Goal: Information Seeking & Learning: Learn about a topic

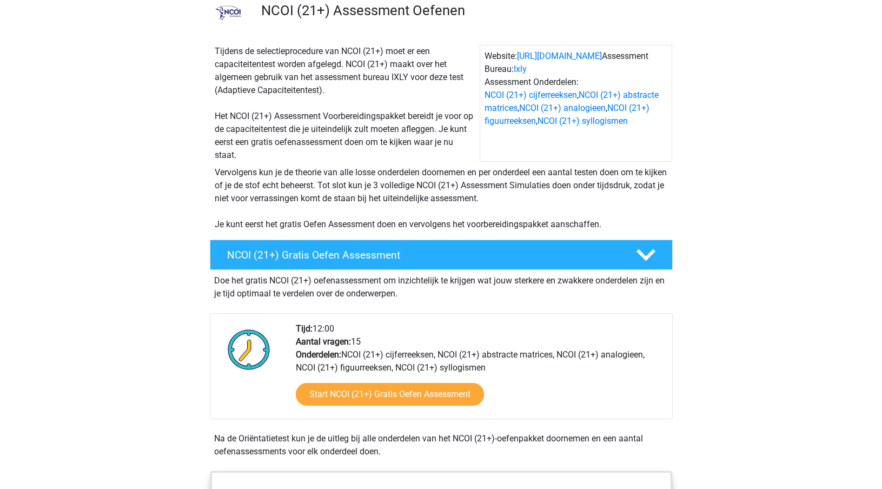
scroll to position [235, 0]
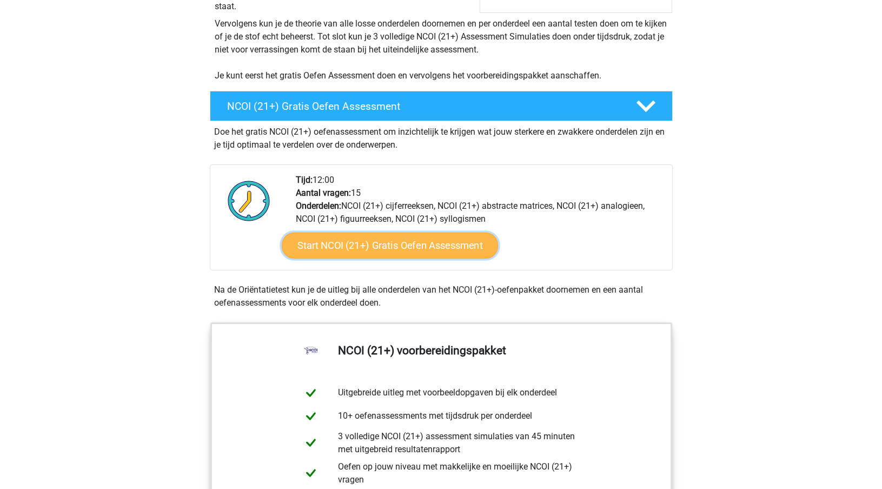
click at [426, 243] on link "Start NCOI (21+) Gratis Oefen Assessment" at bounding box center [389, 245] width 216 height 26
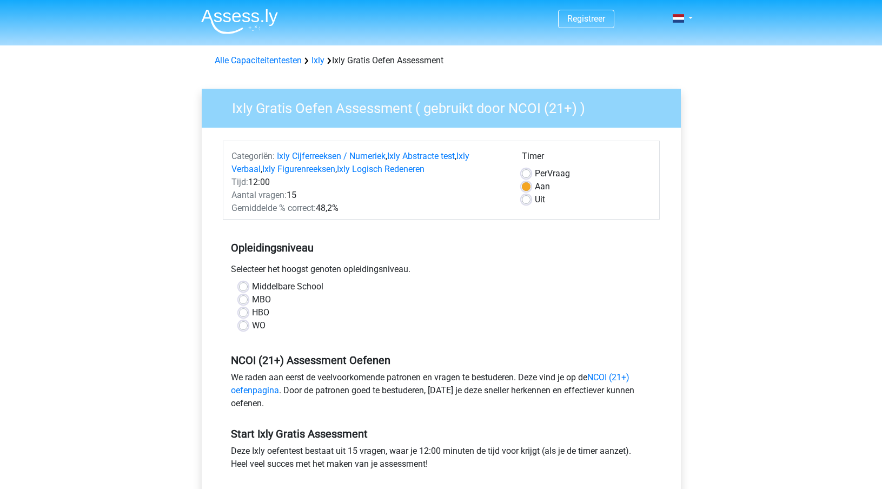
click at [252, 311] on label "HBO" at bounding box center [260, 312] width 17 height 13
click at [241, 311] on input "HBO" at bounding box center [243, 311] width 9 height 11
radio input "true"
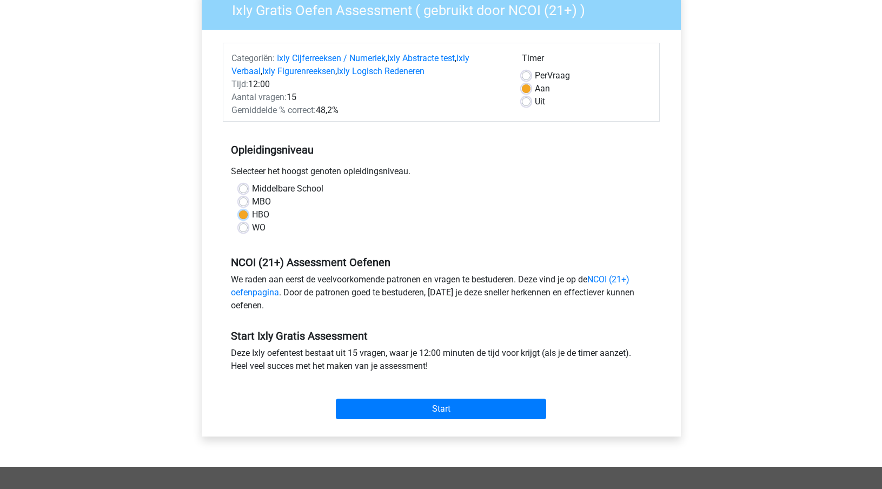
scroll to position [126, 0]
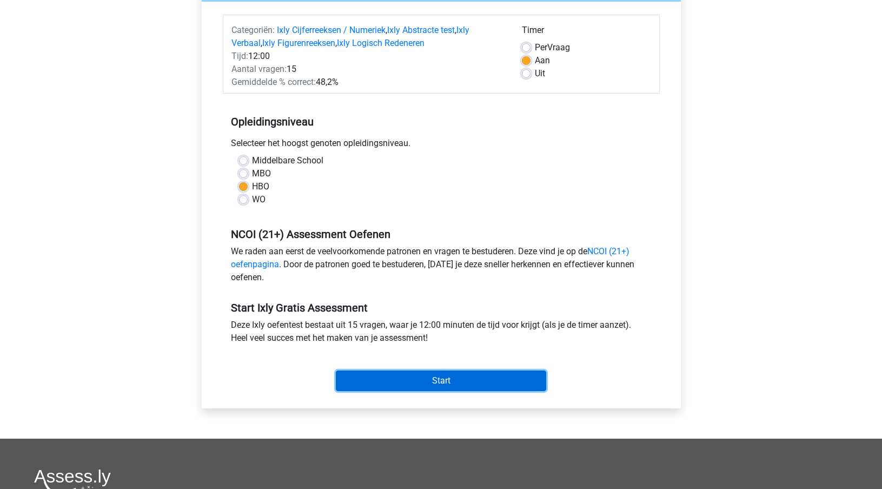
click at [465, 382] on input "Start" at bounding box center [441, 380] width 210 height 21
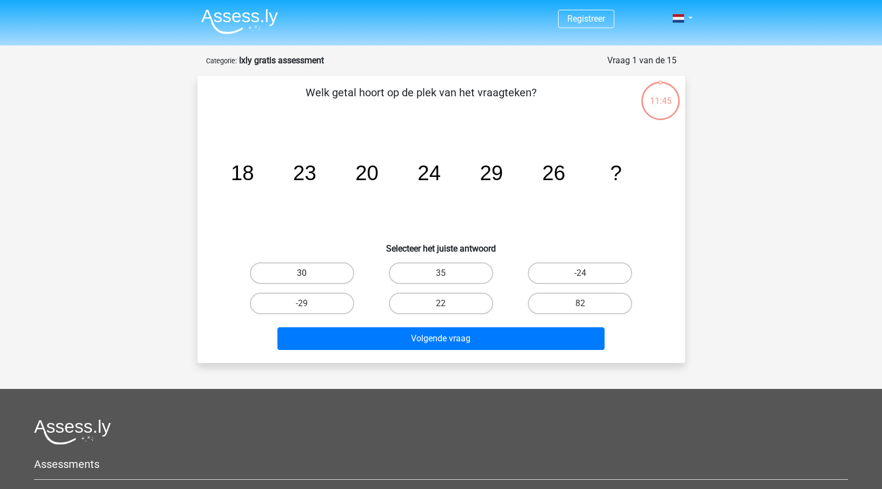
click at [313, 266] on label "30" at bounding box center [302, 273] width 104 height 22
click at [309, 273] on input "30" at bounding box center [305, 276] width 7 height 7
radio input "true"
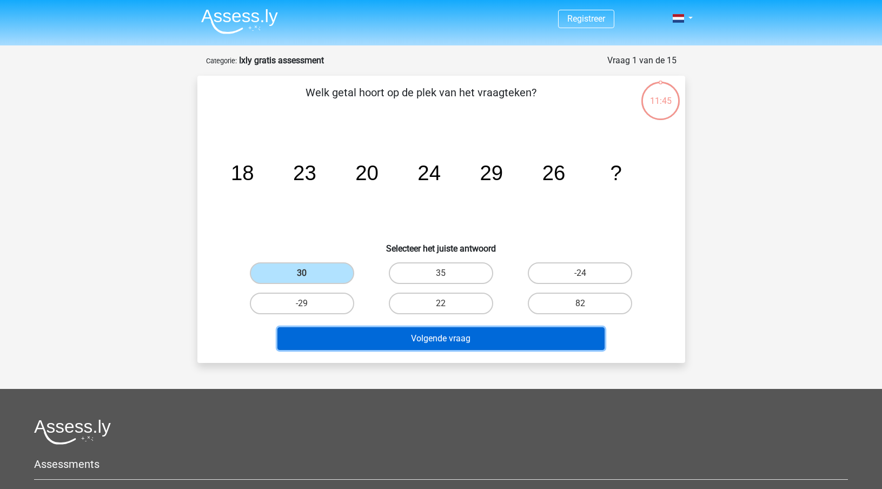
click at [424, 343] on button "Volgende vraag" at bounding box center [440, 338] width 327 height 23
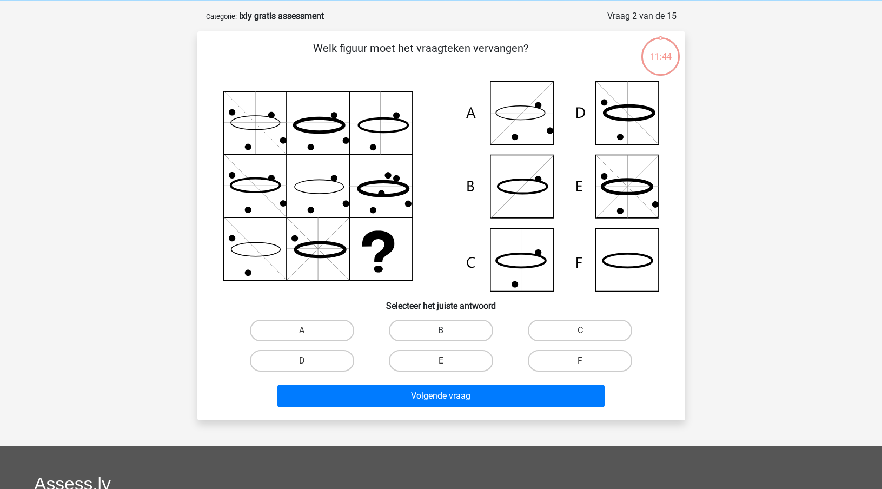
scroll to position [54, 0]
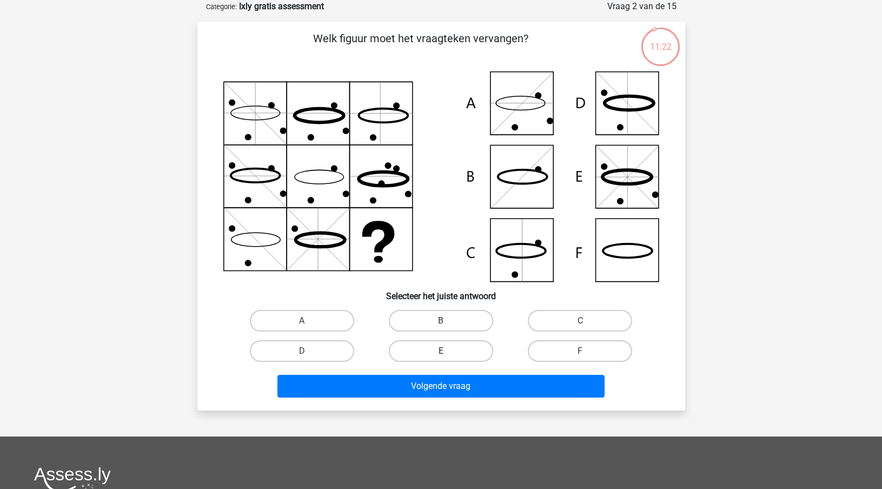
click at [453, 352] on label "E" at bounding box center [441, 351] width 104 height 22
click at [448, 352] on input "E" at bounding box center [444, 354] width 7 height 7
radio input "true"
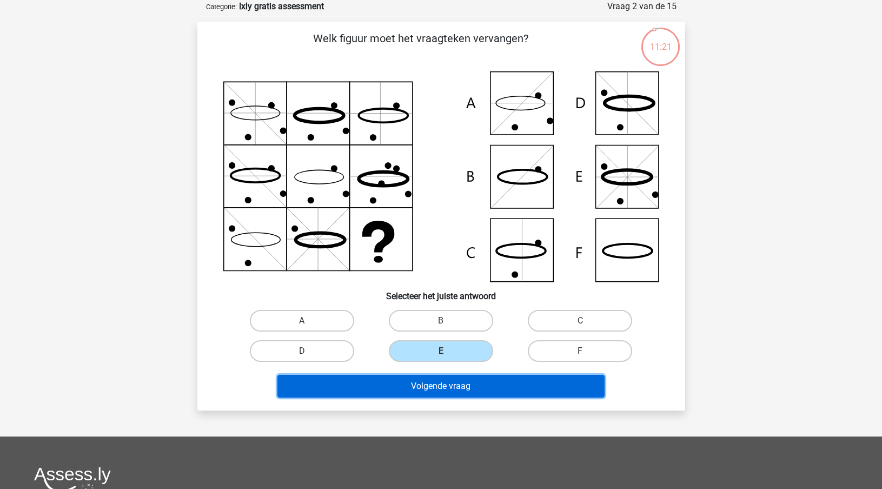
click at [460, 384] on button "Volgende vraag" at bounding box center [440, 386] width 327 height 23
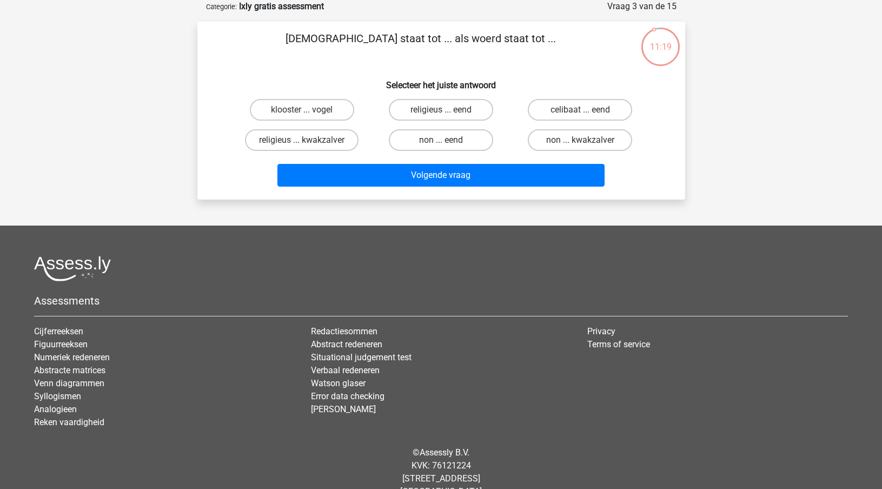
scroll to position [0, 0]
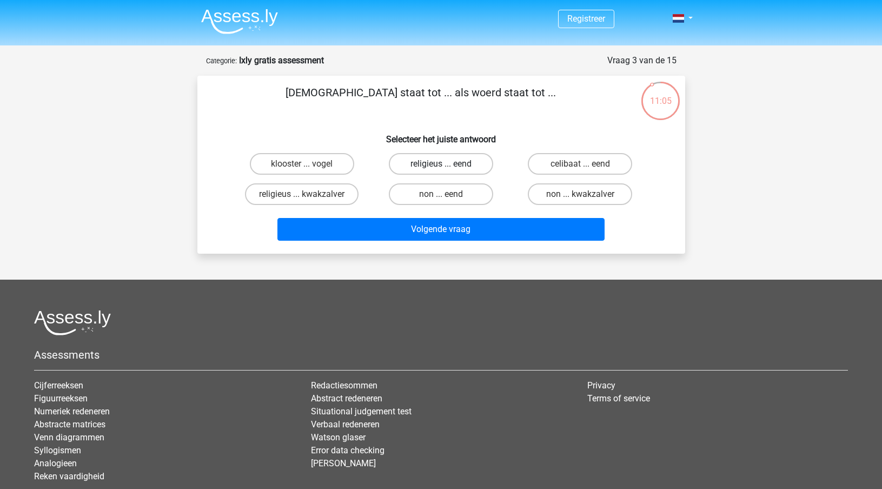
click at [456, 164] on label "religieus ... eend" at bounding box center [441, 164] width 104 height 22
click at [448, 164] on input "religieus ... eend" at bounding box center [444, 167] width 7 height 7
radio input "true"
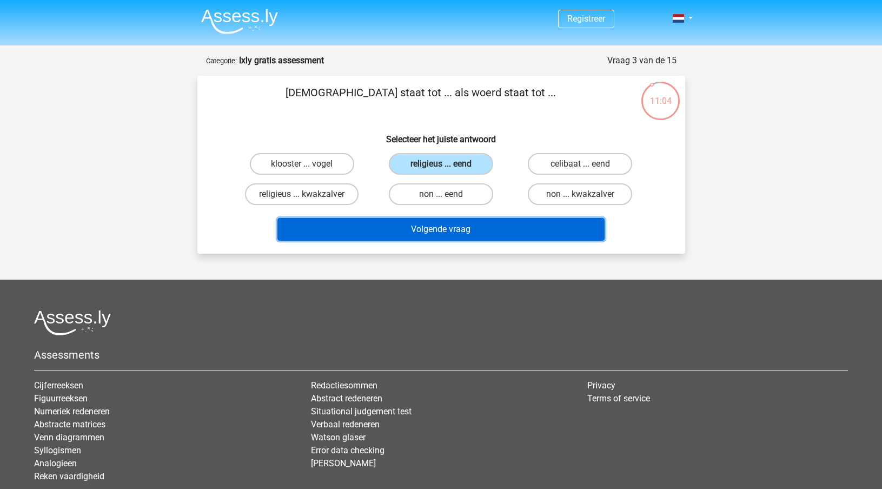
click at [471, 231] on button "Volgende vraag" at bounding box center [440, 229] width 327 height 23
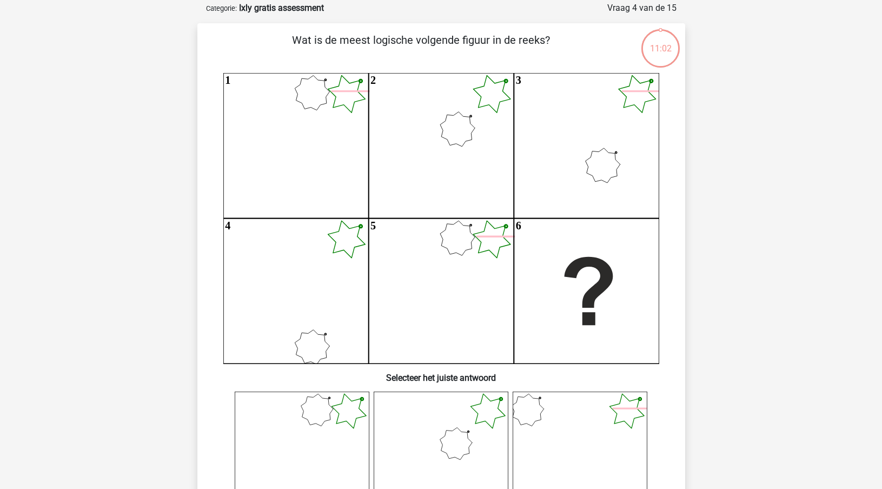
scroll to position [54, 0]
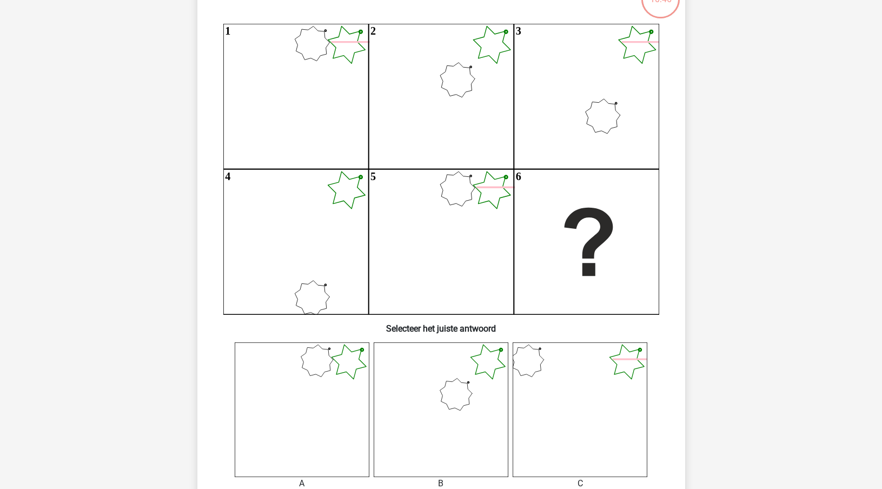
click at [479, 391] on icon at bounding box center [441, 409] width 135 height 135
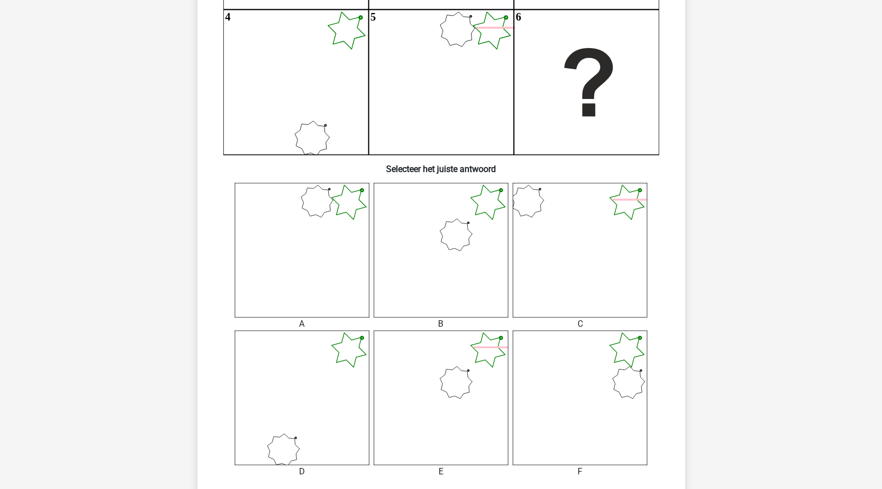
scroll to position [426, 0]
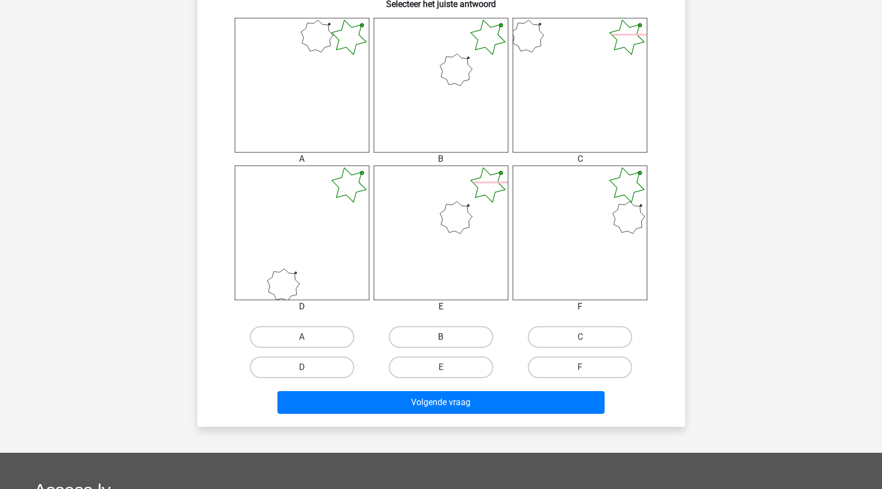
click at [429, 338] on label "B" at bounding box center [441, 337] width 104 height 22
click at [441, 338] on input "B" at bounding box center [444, 340] width 7 height 7
radio input "true"
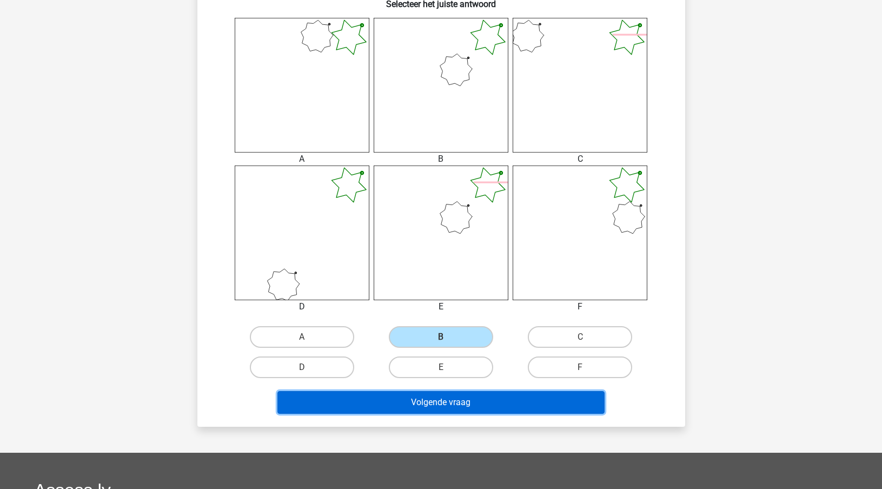
click at [492, 410] on button "Volgende vraag" at bounding box center [440, 402] width 327 height 23
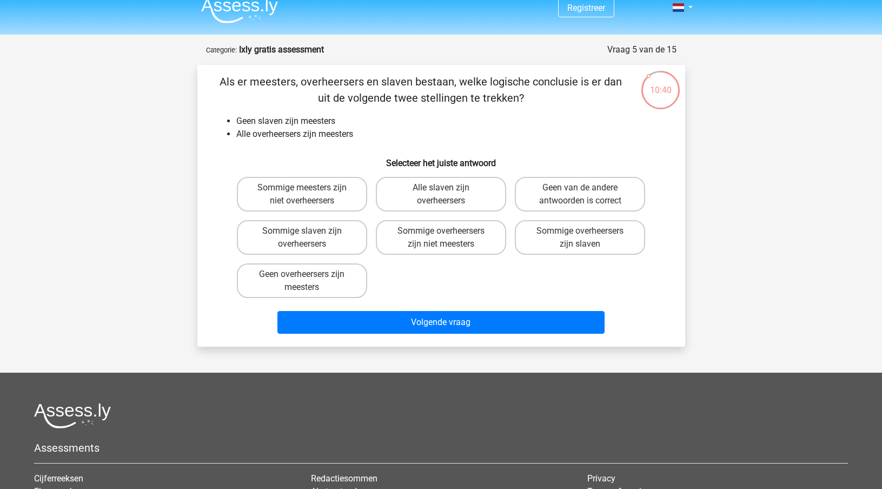
scroll to position [0, 0]
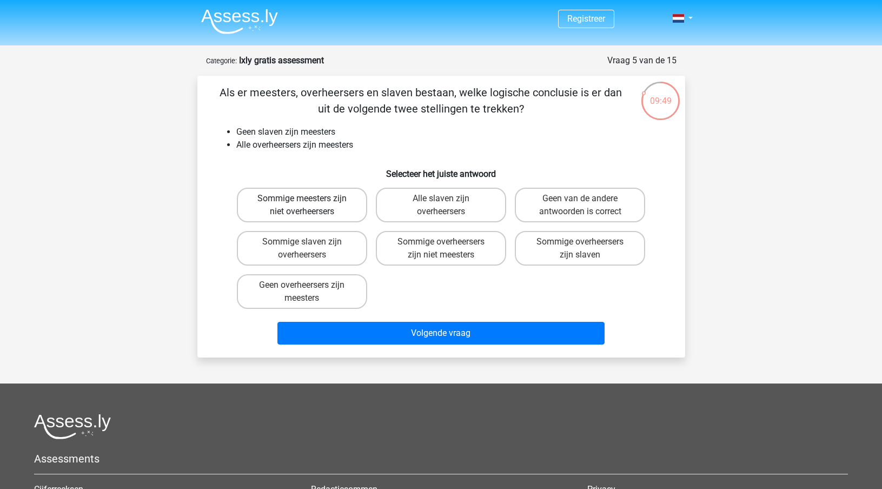
click at [335, 207] on label "Sommige meesters zijn niet overheersers" at bounding box center [302, 205] width 130 height 35
click at [309, 205] on input "Sommige meesters zijn niet overheersers" at bounding box center [305, 201] width 7 height 7
radio input "true"
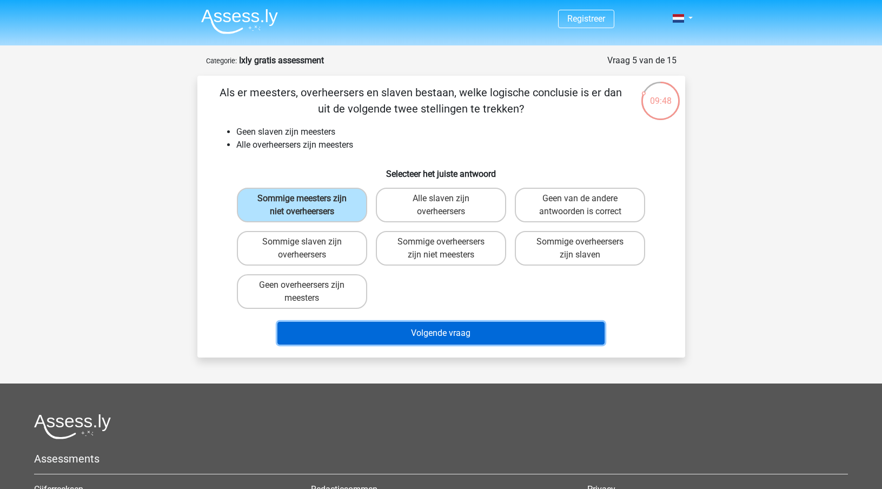
click at [457, 337] on button "Volgende vraag" at bounding box center [440, 333] width 327 height 23
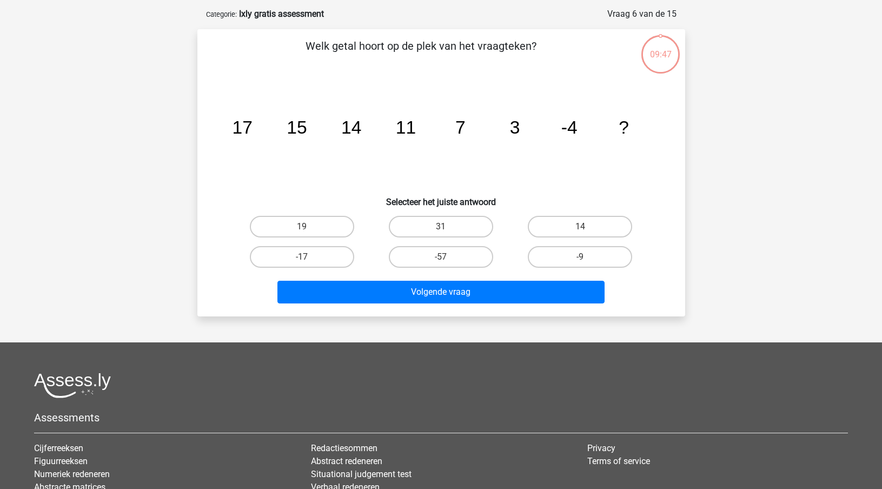
scroll to position [54, 0]
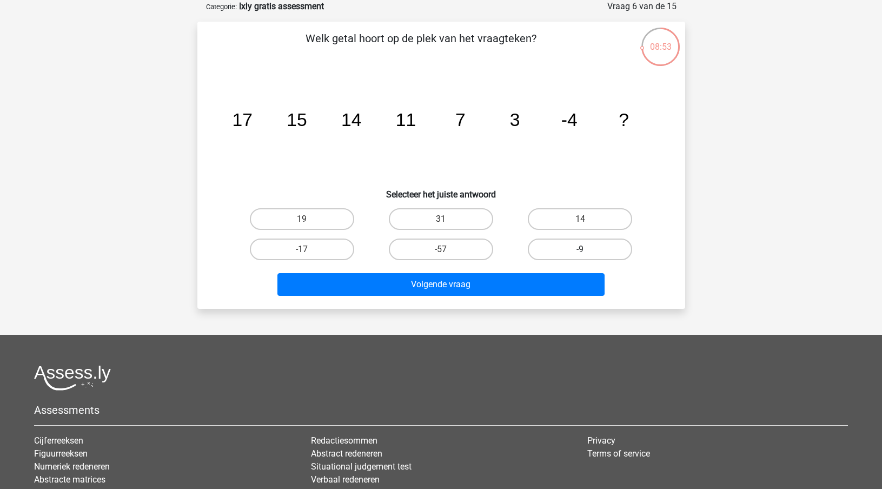
click at [572, 247] on label "-9" at bounding box center [580, 249] width 104 height 22
click at [580, 249] on input "-9" at bounding box center [583, 252] width 7 height 7
radio input "true"
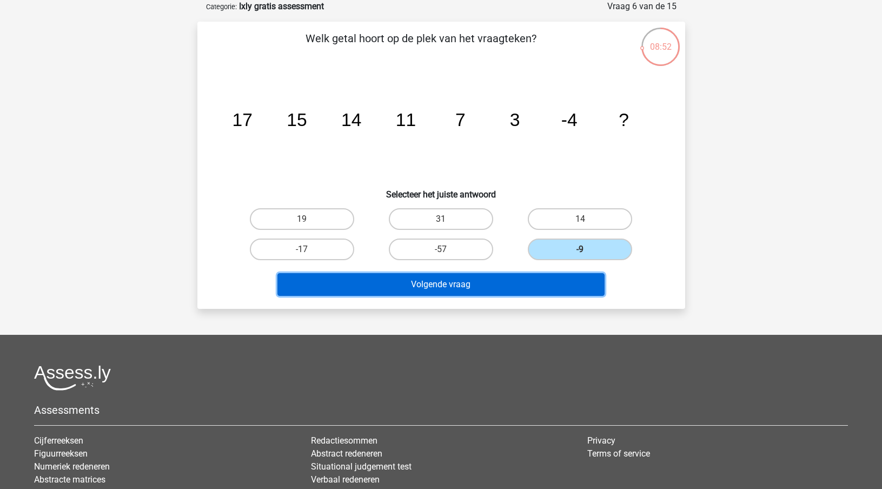
click at [441, 289] on button "Volgende vraag" at bounding box center [440, 284] width 327 height 23
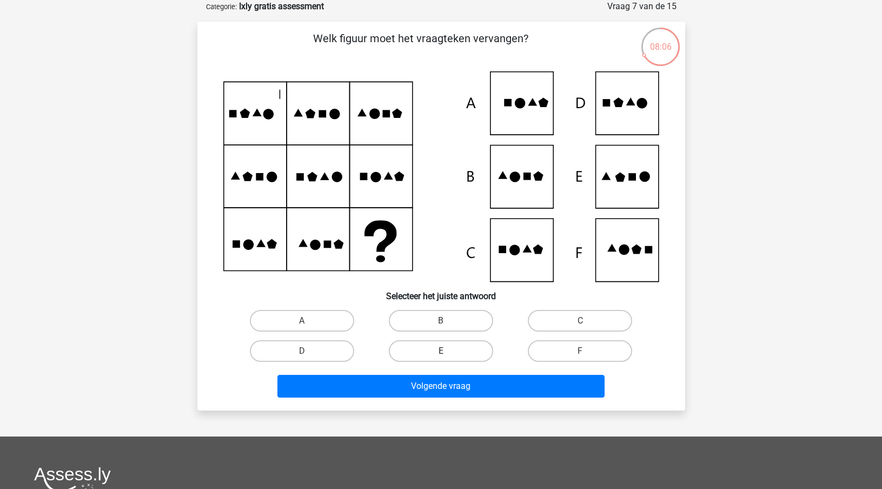
click at [454, 355] on label "E" at bounding box center [441, 351] width 104 height 22
click at [448, 355] on input "E" at bounding box center [444, 354] width 7 height 7
radio input "true"
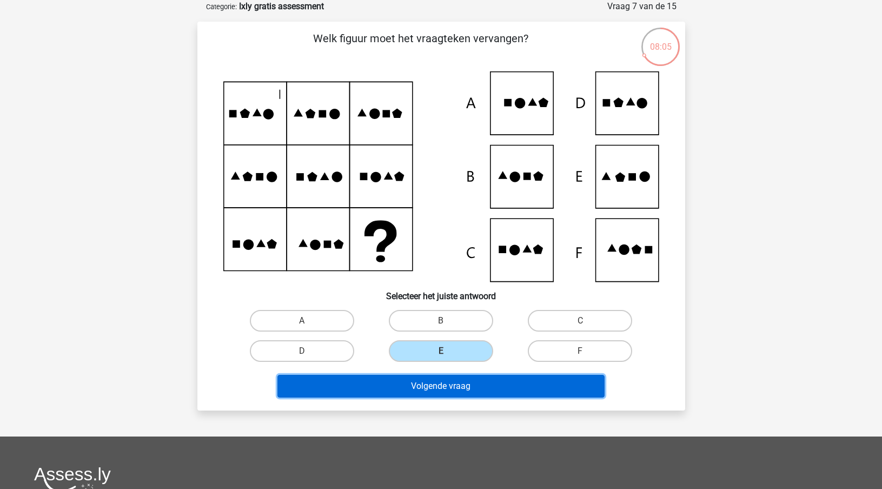
click at [451, 383] on button "Volgende vraag" at bounding box center [440, 386] width 327 height 23
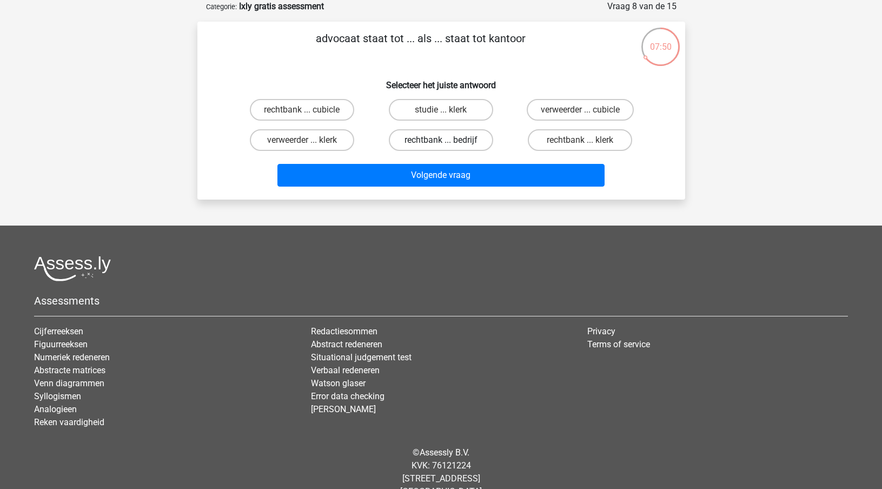
click at [443, 139] on label "rechtbank ... bedrijf" at bounding box center [441, 140] width 104 height 22
click at [443, 140] on input "rechtbank ... bedrijf" at bounding box center [444, 143] width 7 height 7
radio input "true"
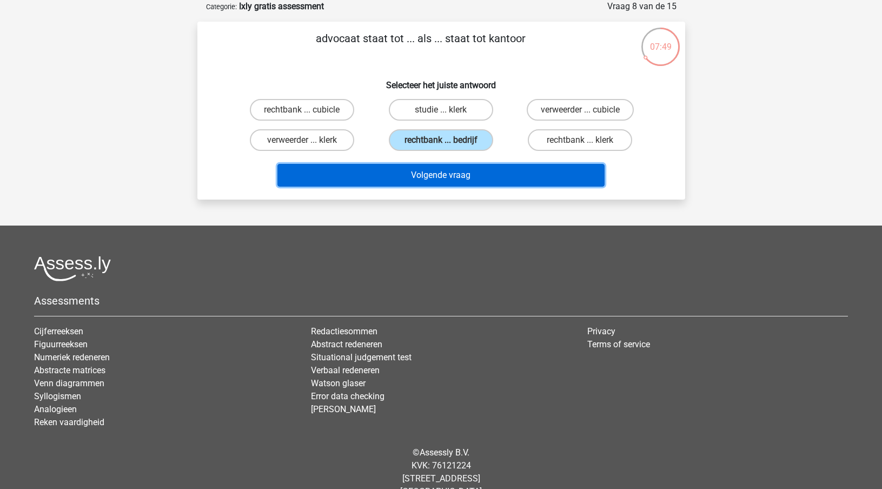
click at [444, 178] on button "Volgende vraag" at bounding box center [440, 175] width 327 height 23
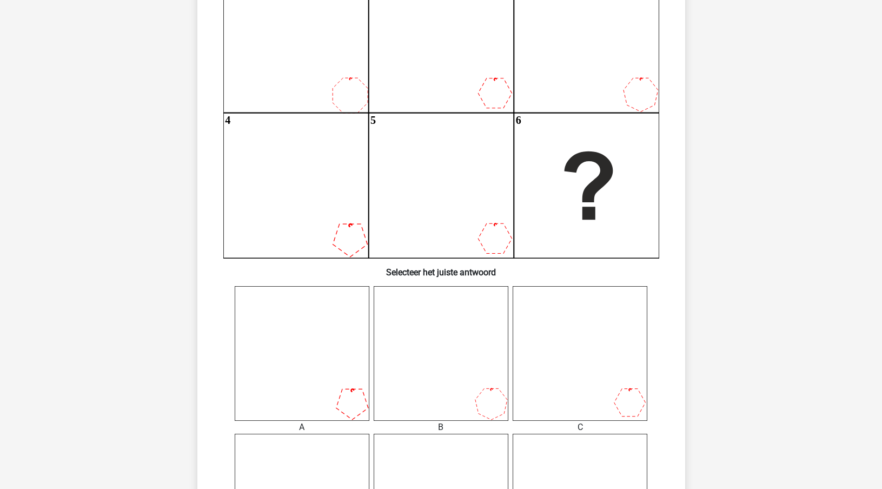
scroll to position [187, 0]
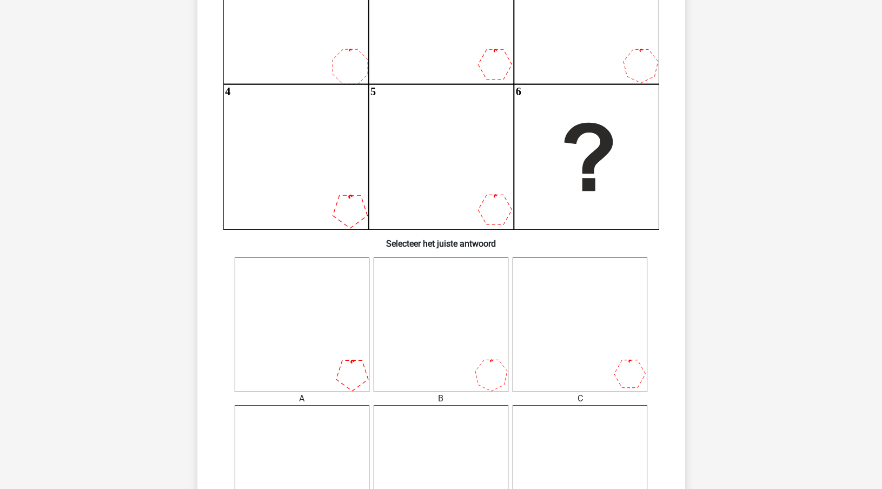
click at [487, 378] on icon at bounding box center [441, 324] width 135 height 135
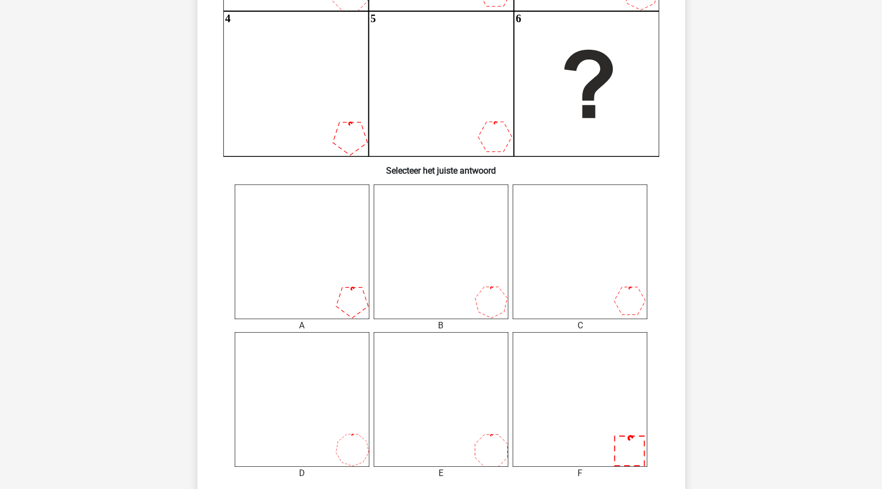
scroll to position [403, 0]
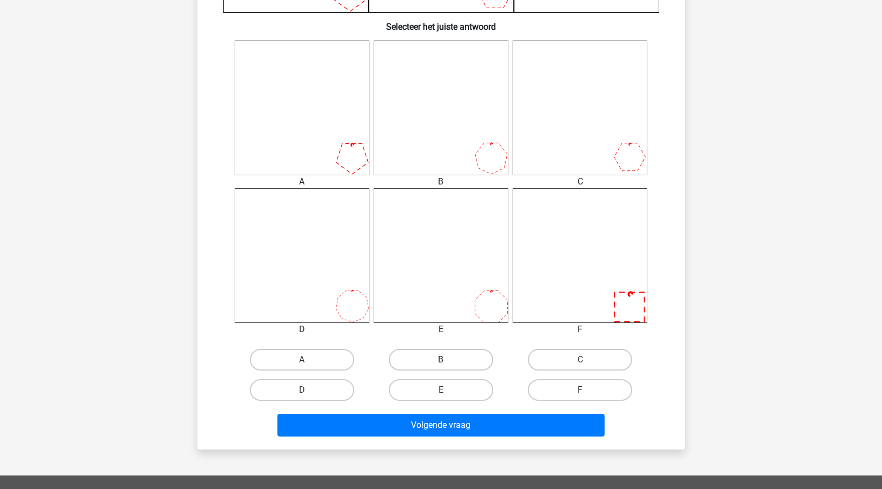
click at [425, 365] on label "B" at bounding box center [441, 360] width 104 height 22
click at [441, 365] on input "B" at bounding box center [444, 363] width 7 height 7
radio input "true"
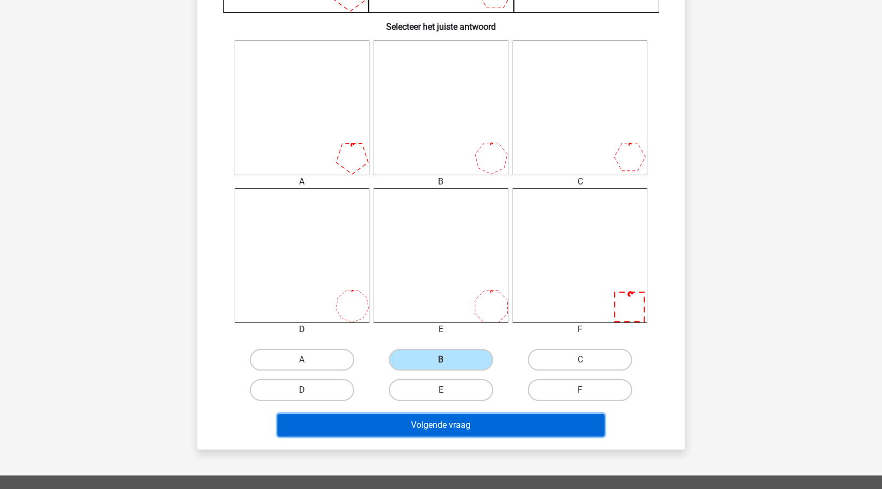
click at [500, 427] on button "Volgende vraag" at bounding box center [440, 425] width 327 height 23
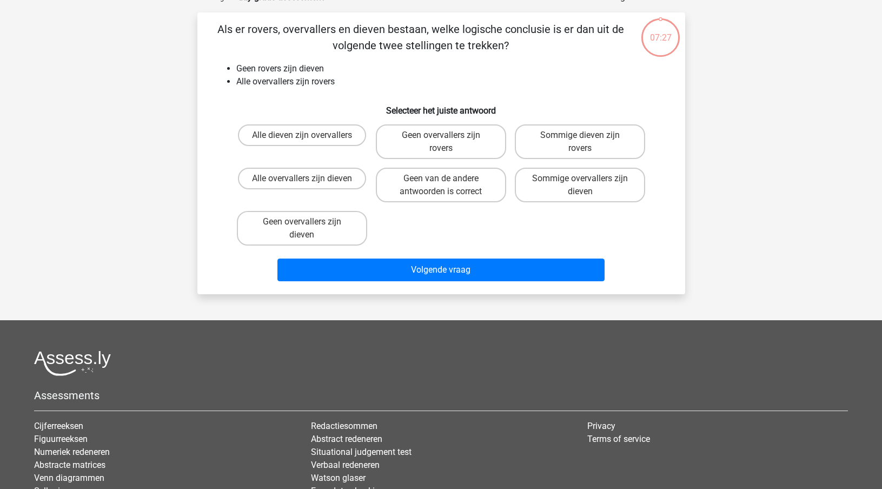
scroll to position [54, 0]
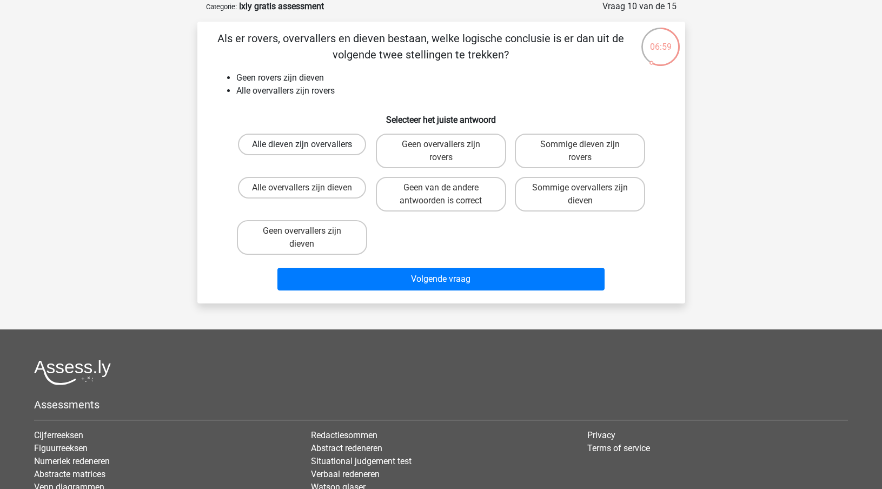
click at [307, 144] on label "Alle dieven zijn overvallers" at bounding box center [302, 145] width 128 height 22
click at [307, 144] on input "Alle dieven zijn overvallers" at bounding box center [305, 147] width 7 height 7
radio input "true"
click at [315, 237] on label "Geen overvallers zijn dieven" at bounding box center [302, 237] width 130 height 35
click at [309, 237] on input "Geen overvallers zijn dieven" at bounding box center [305, 234] width 7 height 7
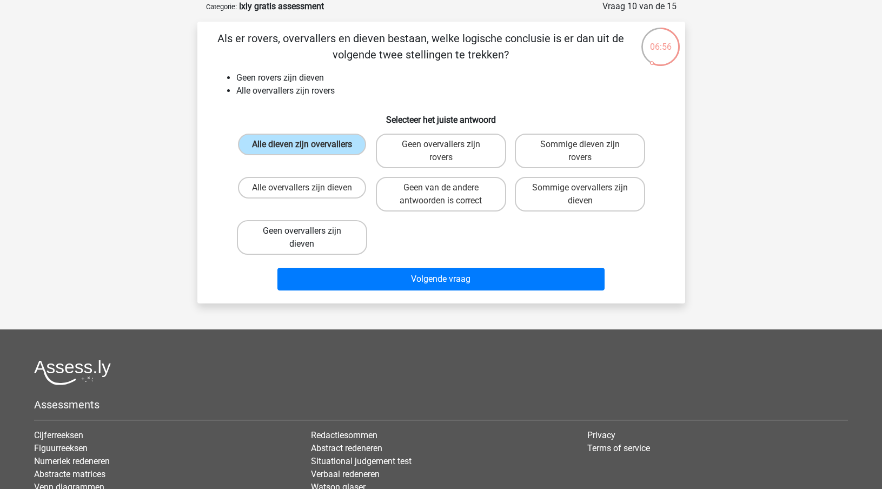
radio input "true"
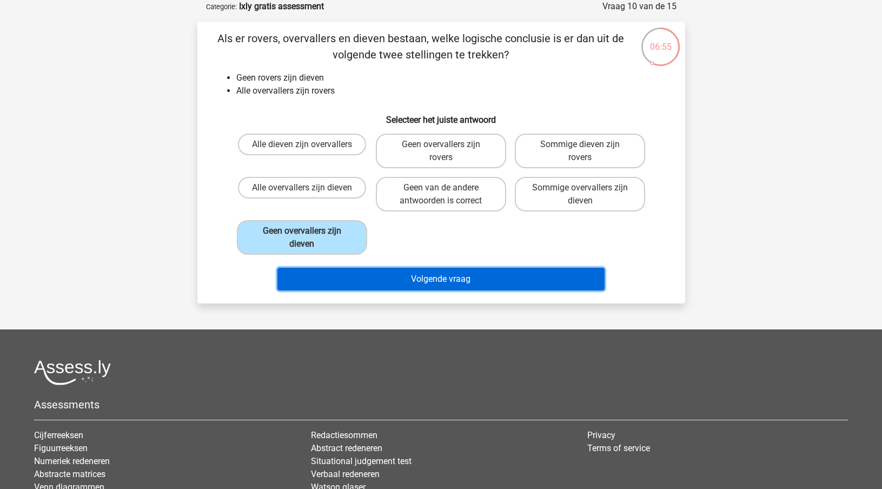
click at [417, 278] on button "Volgende vraag" at bounding box center [440, 279] width 327 height 23
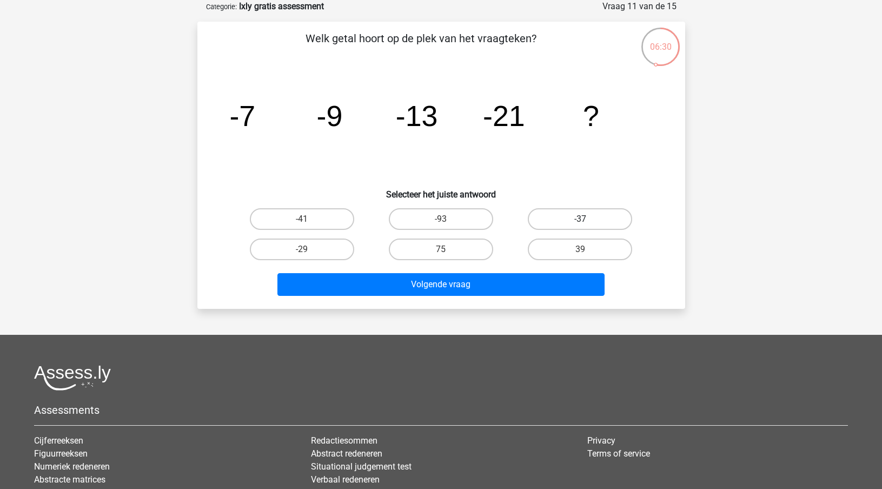
click at [573, 212] on label "-37" at bounding box center [580, 219] width 104 height 22
click at [580, 219] on input "-37" at bounding box center [583, 222] width 7 height 7
radio input "true"
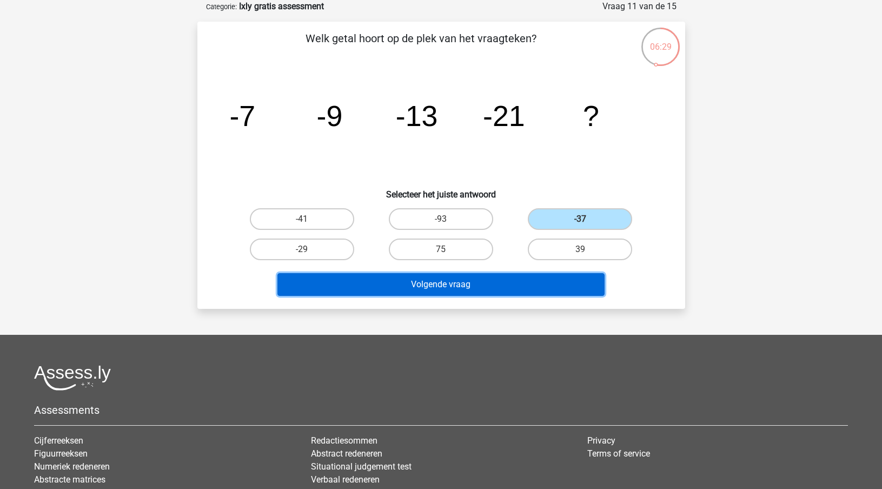
click at [501, 291] on button "Volgende vraag" at bounding box center [440, 284] width 327 height 23
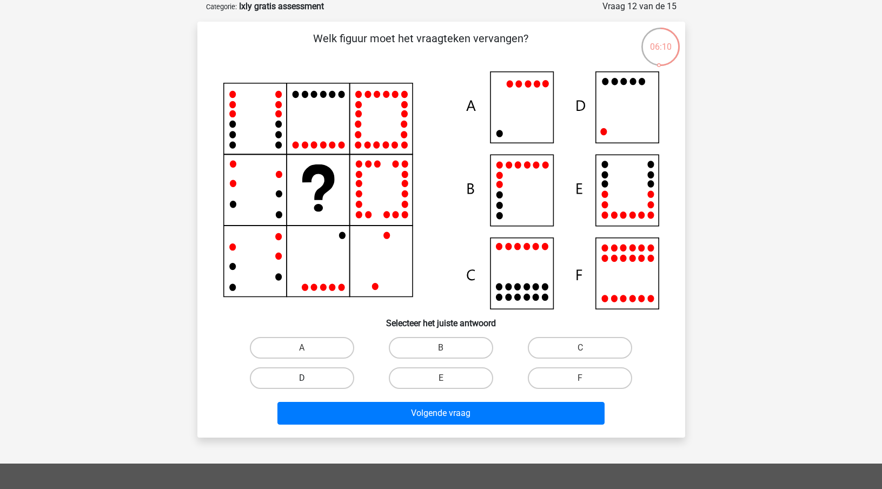
click at [311, 377] on label "D" at bounding box center [302, 378] width 104 height 22
click at [309, 378] on input "D" at bounding box center [305, 381] width 7 height 7
radio input "true"
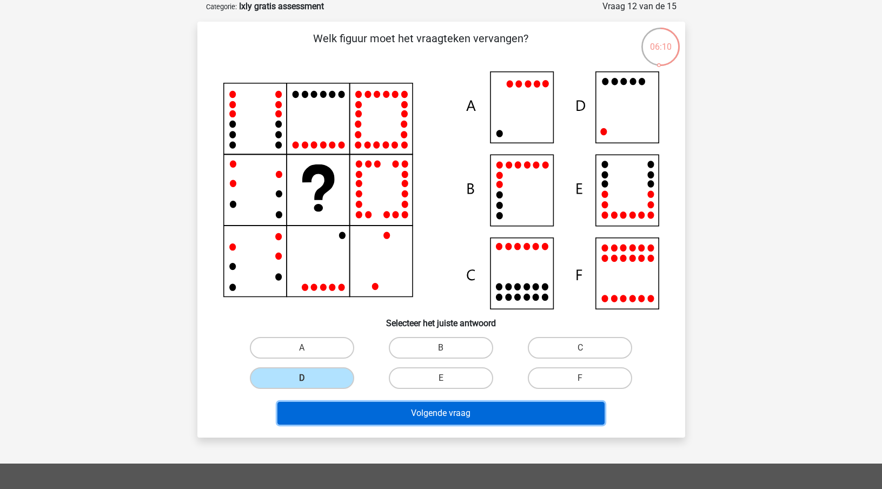
click at [435, 417] on button "Volgende vraag" at bounding box center [440, 413] width 327 height 23
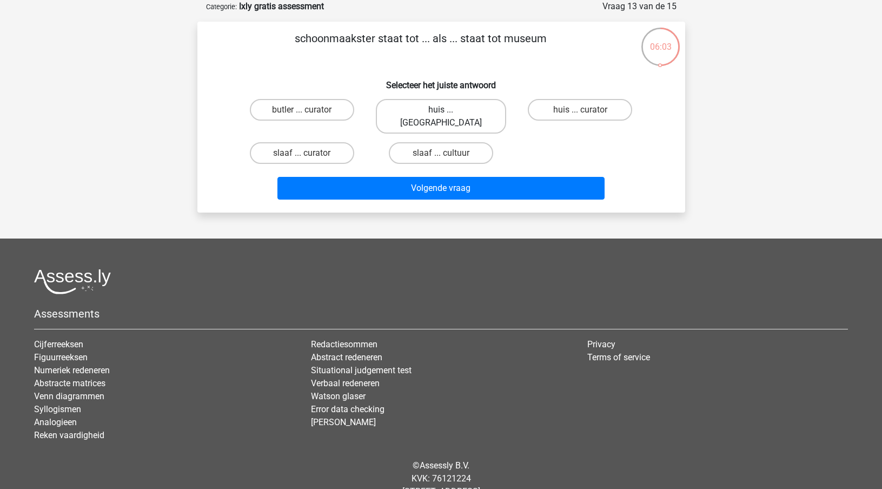
click at [450, 115] on label "huis ... louvre" at bounding box center [441, 116] width 130 height 35
click at [448, 115] on input "huis ... louvre" at bounding box center [444, 113] width 7 height 7
radio input "true"
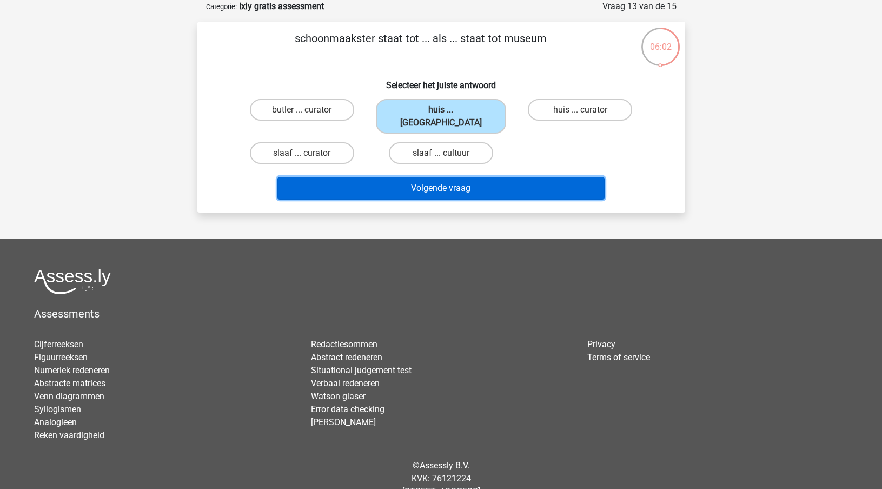
click at [465, 179] on button "Volgende vraag" at bounding box center [440, 188] width 327 height 23
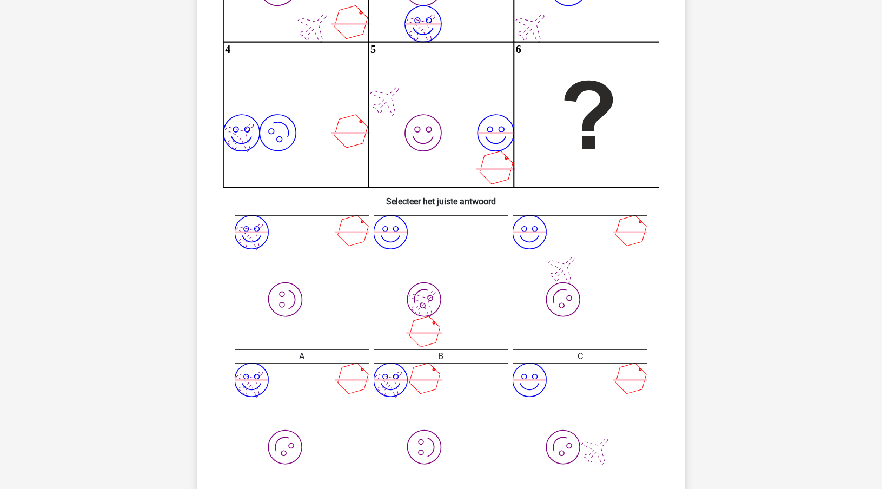
scroll to position [201, 0]
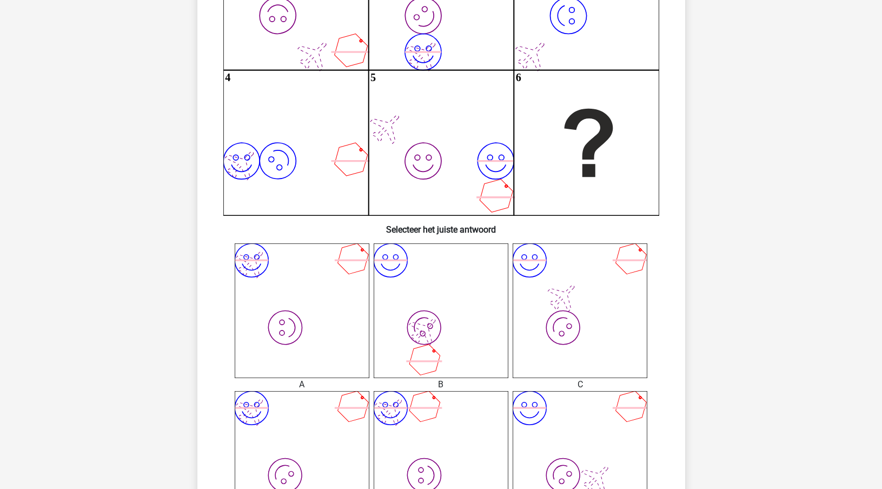
click at [570, 315] on icon "image/svg+xml image/svg+xml" at bounding box center [580, 310] width 135 height 135
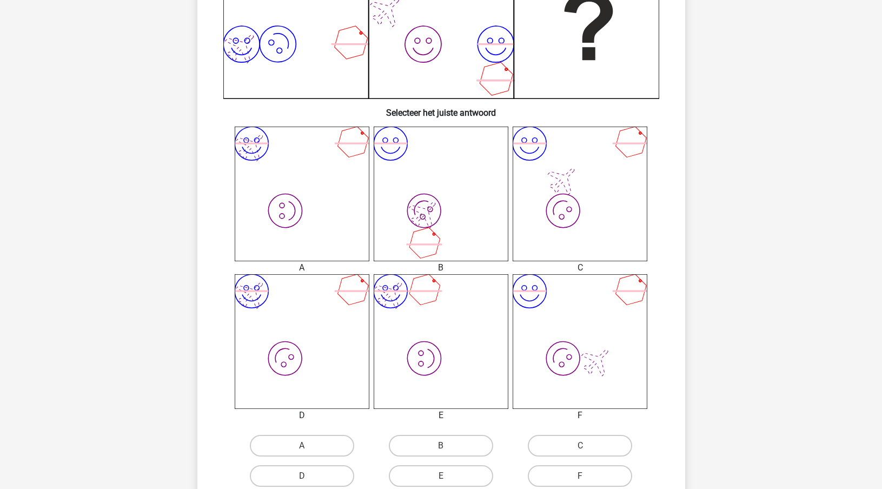
scroll to position [383, 0]
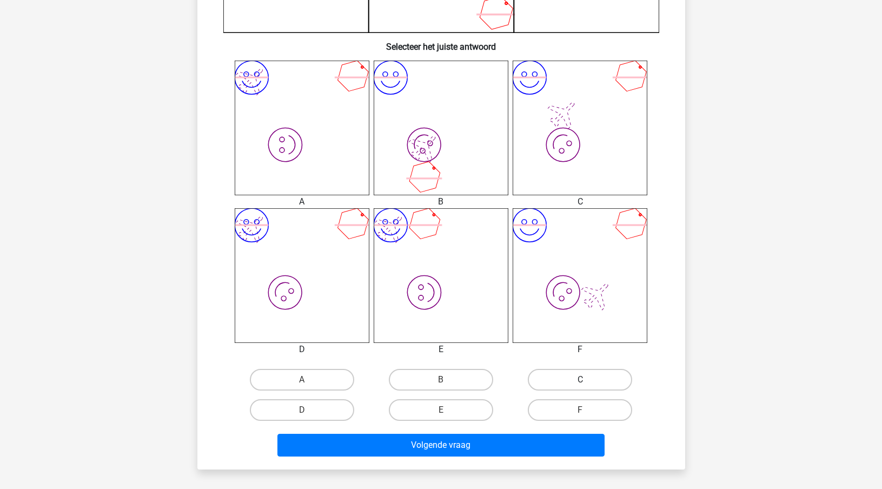
click at [575, 380] on label "C" at bounding box center [580, 380] width 104 height 22
click at [580, 380] on input "C" at bounding box center [583, 383] width 7 height 7
radio input "true"
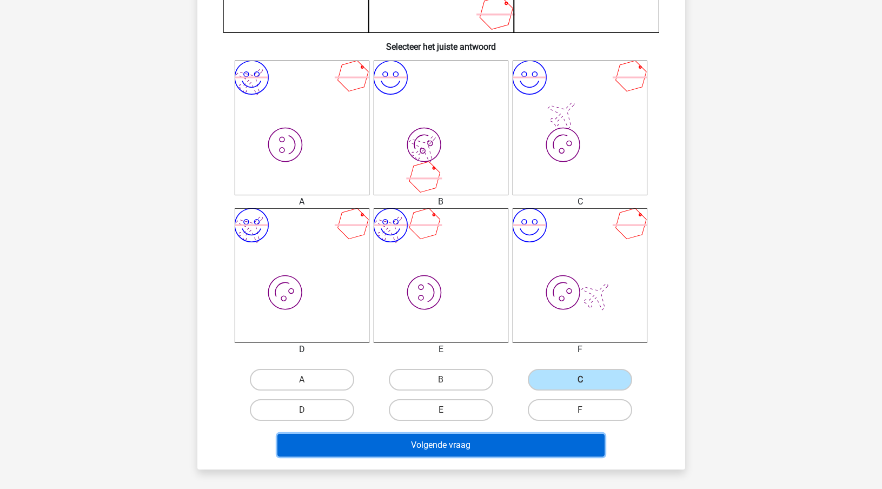
click at [527, 446] on button "Volgende vraag" at bounding box center [440, 445] width 327 height 23
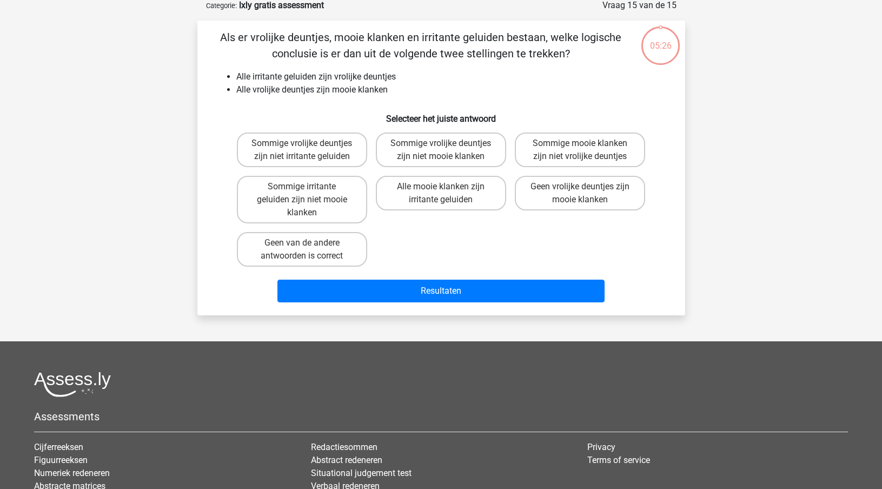
scroll to position [56, 0]
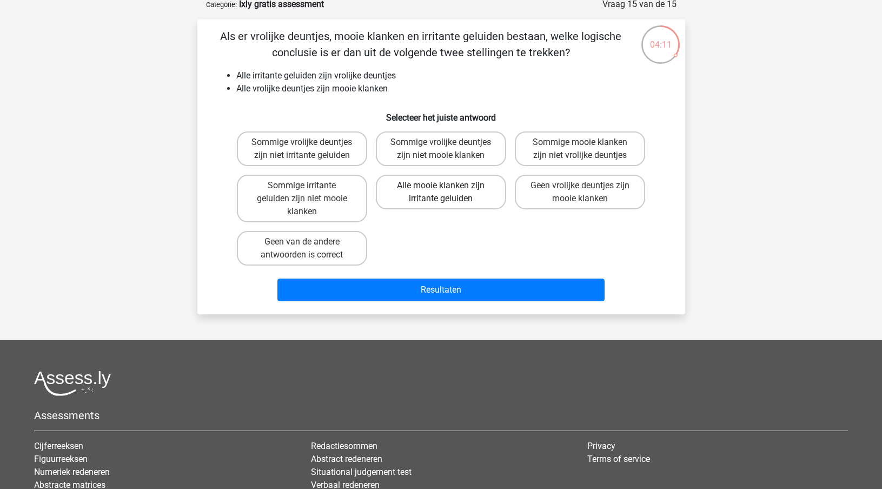
click at [465, 199] on label "Alle mooie klanken zijn irritante geluiden" at bounding box center [441, 192] width 130 height 35
click at [448, 192] on input "Alle mooie klanken zijn irritante geluiden" at bounding box center [444, 188] width 7 height 7
radio input "true"
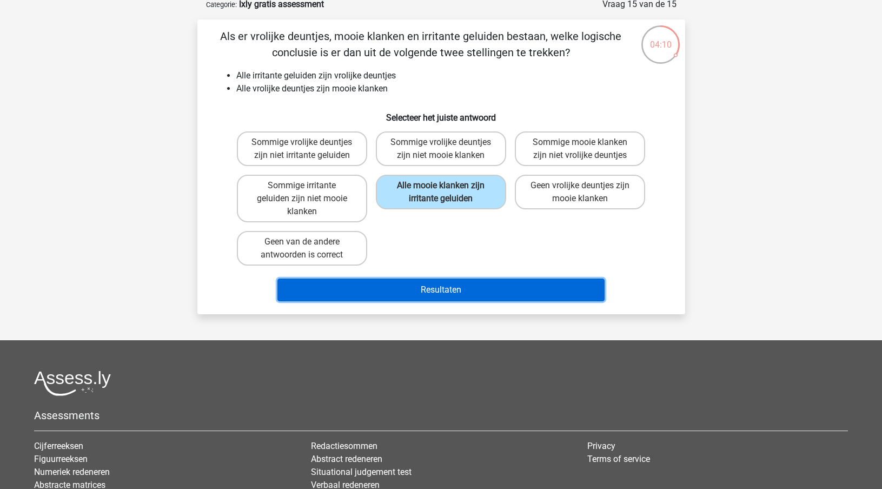
click at [438, 289] on button "Resultaten" at bounding box center [440, 289] width 327 height 23
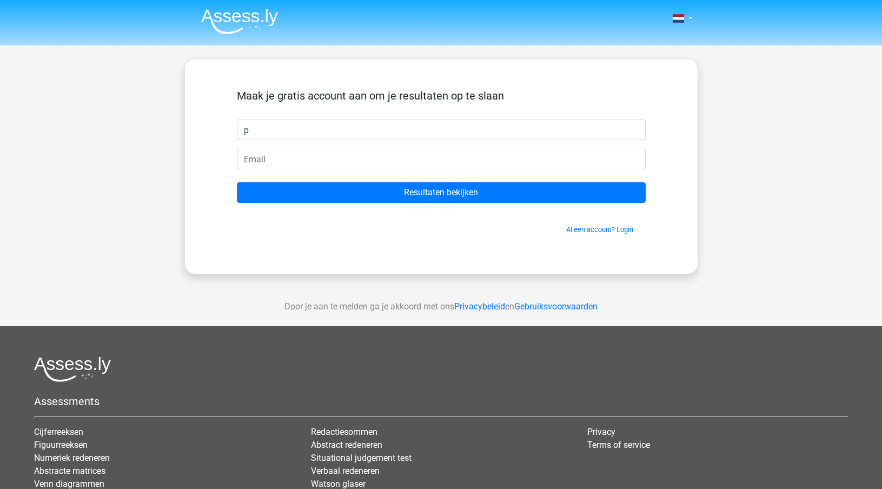
type input "p"
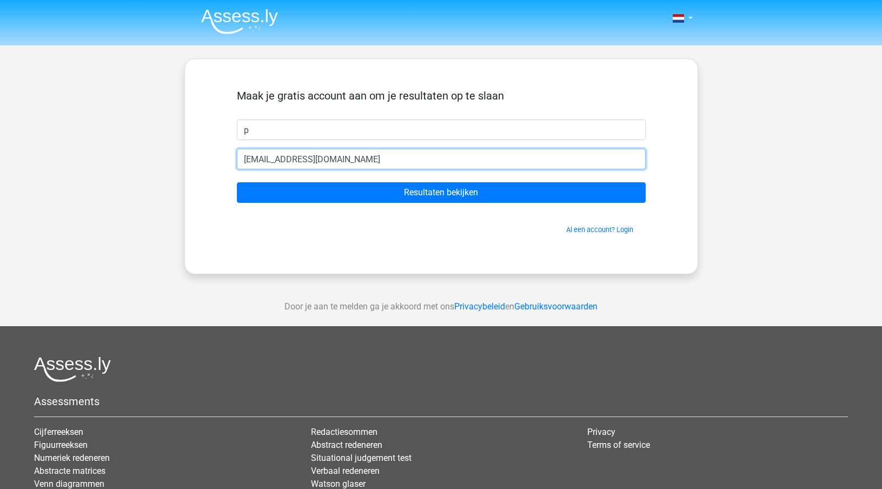
type input "roselillydates@gmail.com"
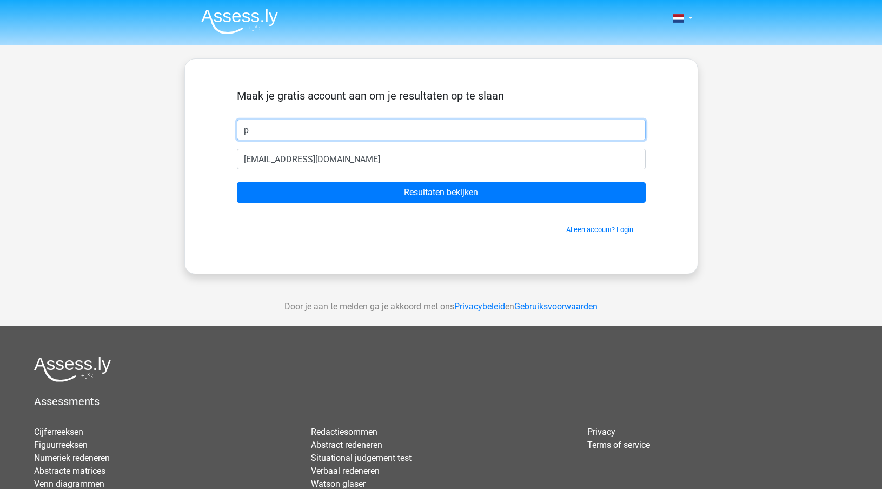
drag, startPoint x: 296, startPoint y: 128, endPoint x: 181, endPoint y: 130, distance: 115.2
click at [181, 130] on div "Nederlands English p" at bounding box center [441, 305] width 882 height 611
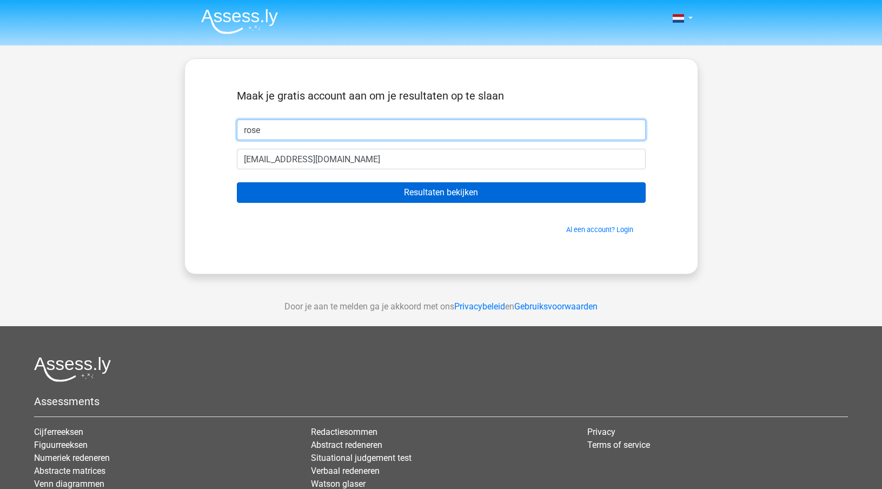
type input "rose"
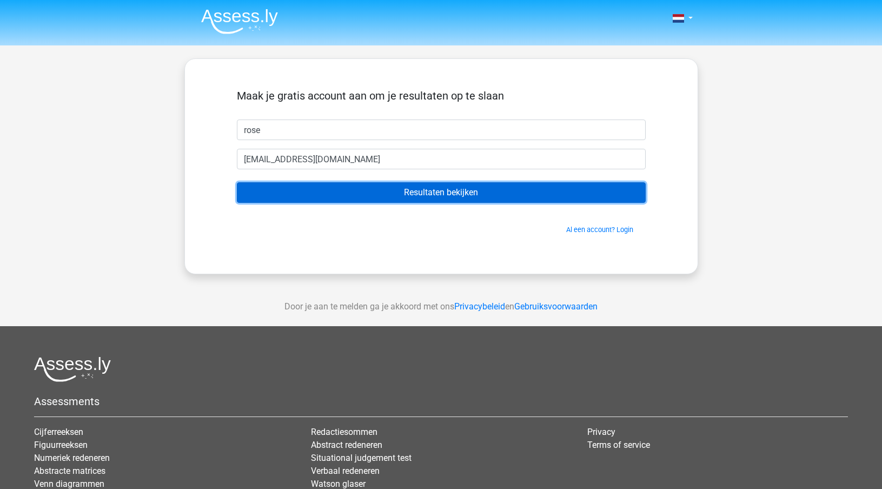
click at [377, 196] on input "Resultaten bekijken" at bounding box center [441, 192] width 409 height 21
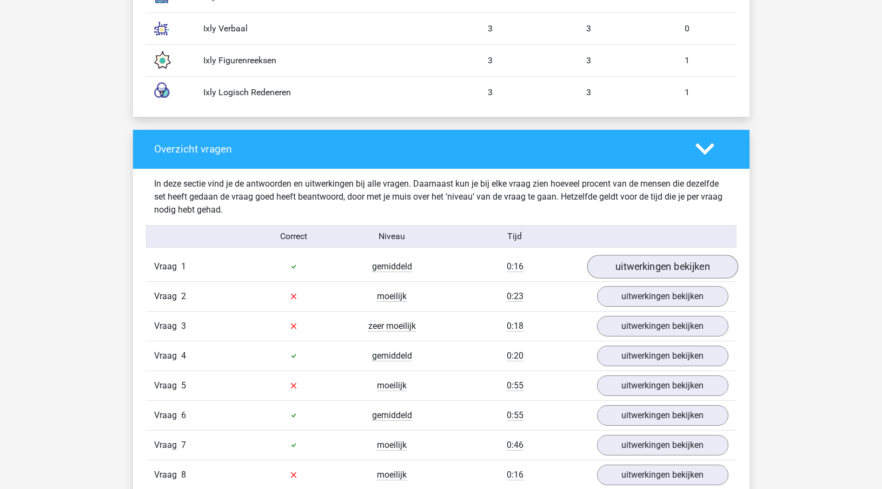
scroll to position [1007, 0]
click at [671, 308] on link "uitwerkingen bekijken" at bounding box center [662, 296] width 151 height 24
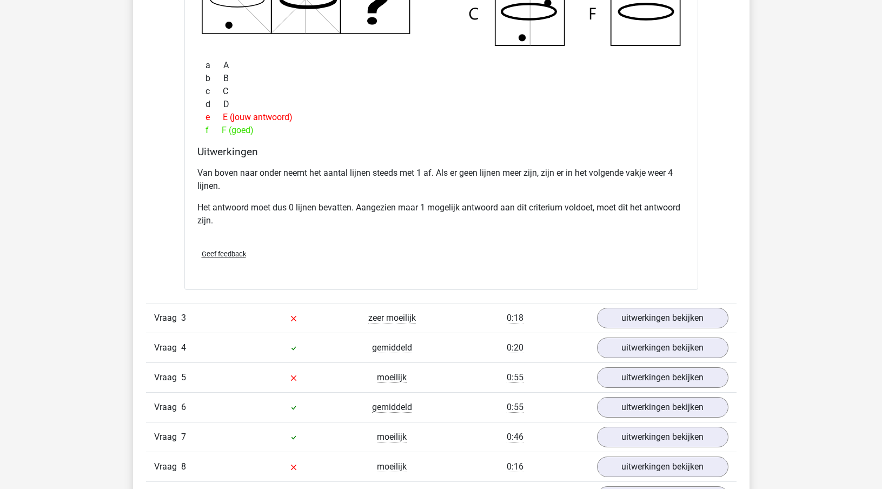
scroll to position [1560, 0]
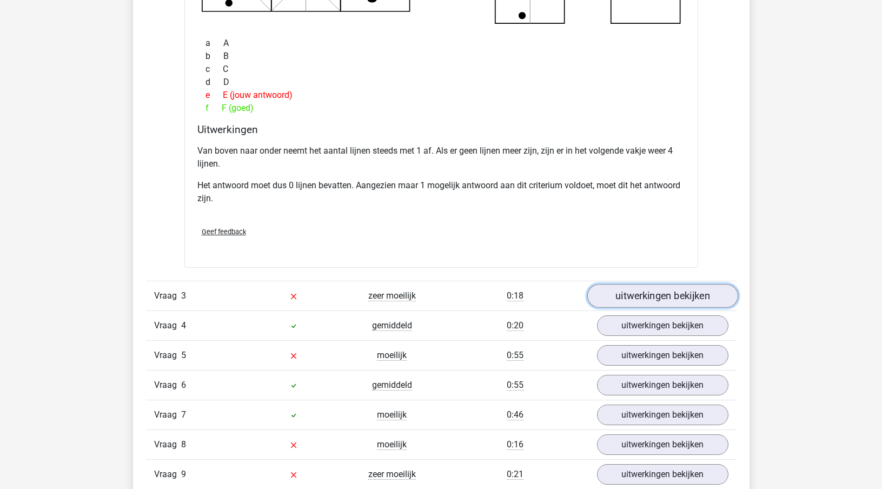
click at [660, 308] on link "uitwerkingen bekijken" at bounding box center [662, 296] width 151 height 24
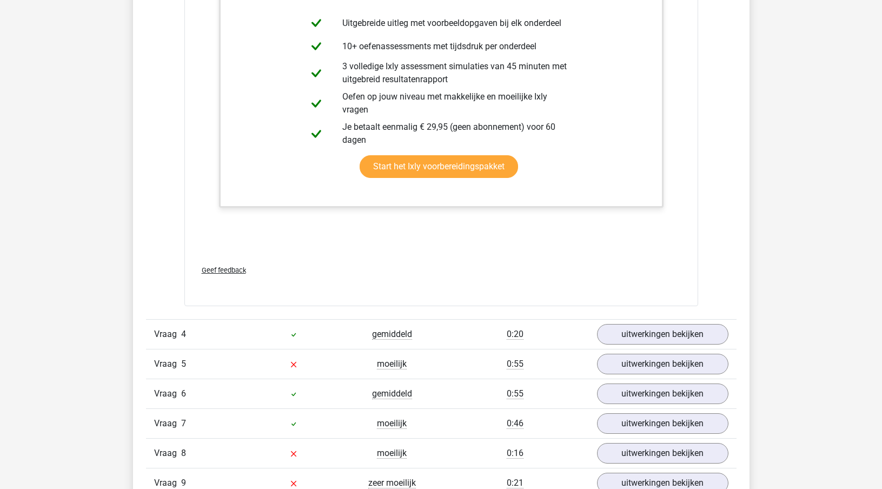
scroll to position [2154, 0]
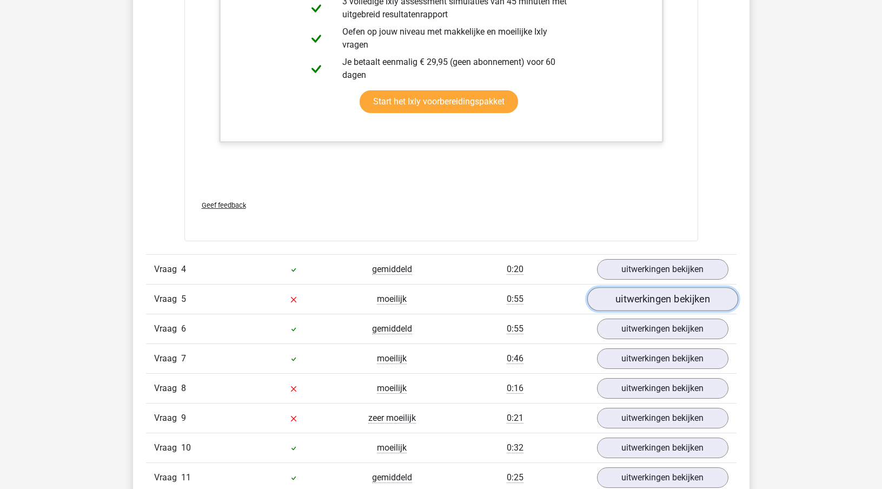
click at [678, 311] on link "uitwerkingen bekijken" at bounding box center [662, 299] width 151 height 24
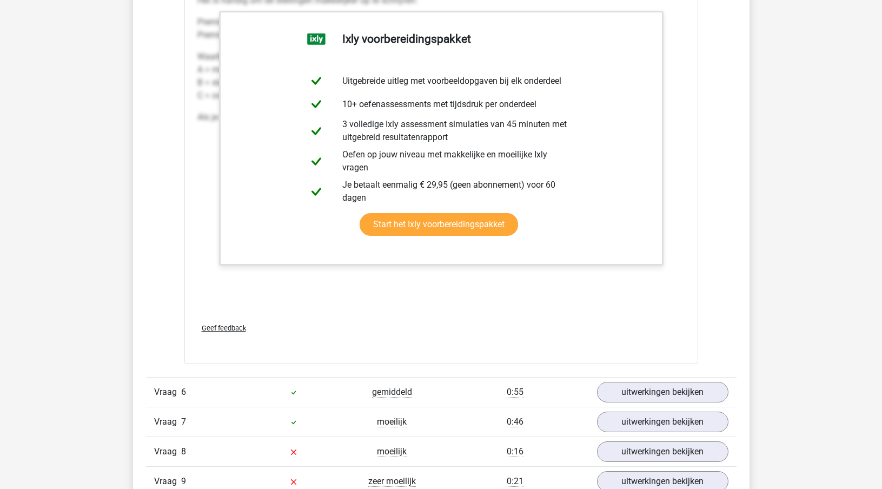
scroll to position [2794, 0]
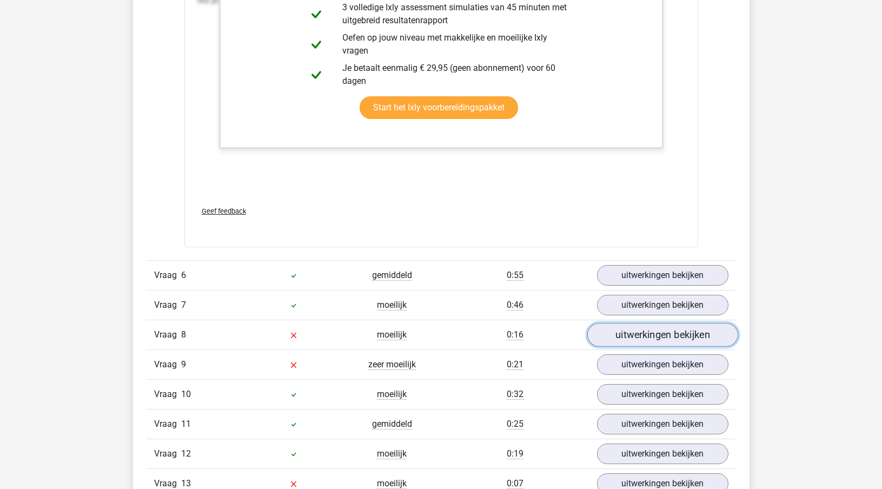
click at [661, 347] on link "uitwerkingen bekijken" at bounding box center [662, 335] width 151 height 24
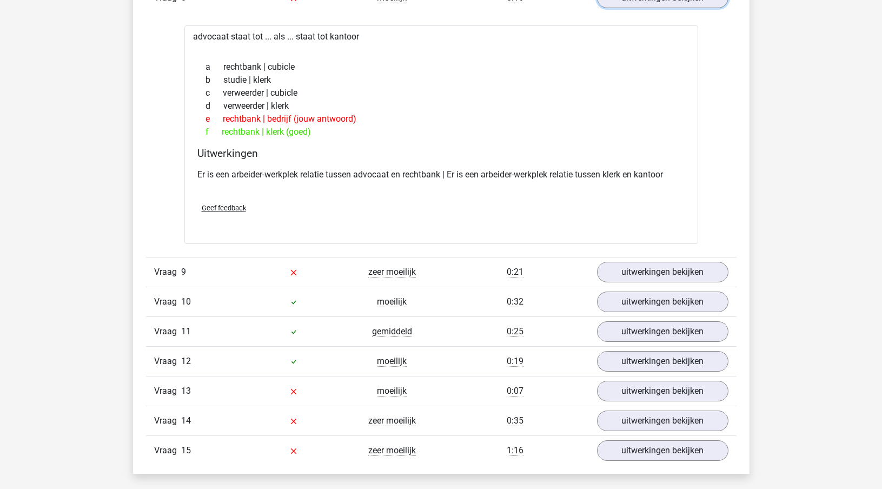
scroll to position [3131, 0]
click at [654, 284] on link "uitwerkingen bekijken" at bounding box center [662, 273] width 151 height 24
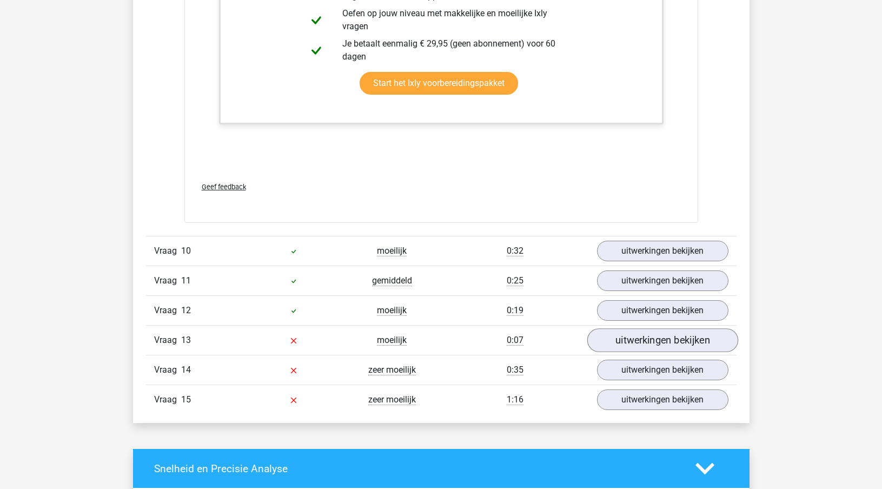
scroll to position [4313, 0]
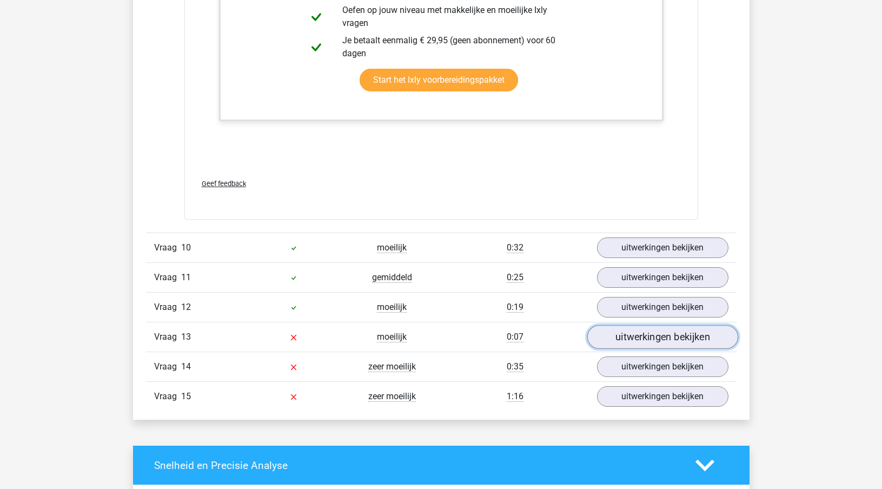
click at [657, 349] on link "uitwerkingen bekijken" at bounding box center [662, 337] width 151 height 24
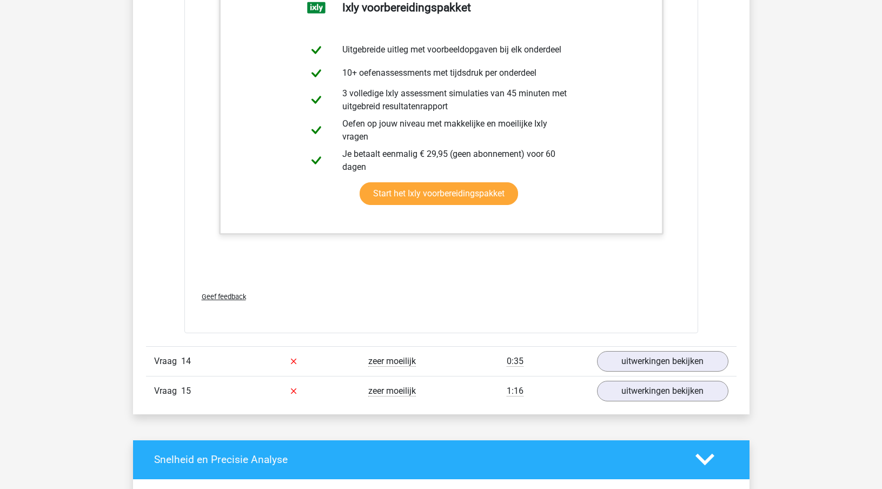
scroll to position [4845, 0]
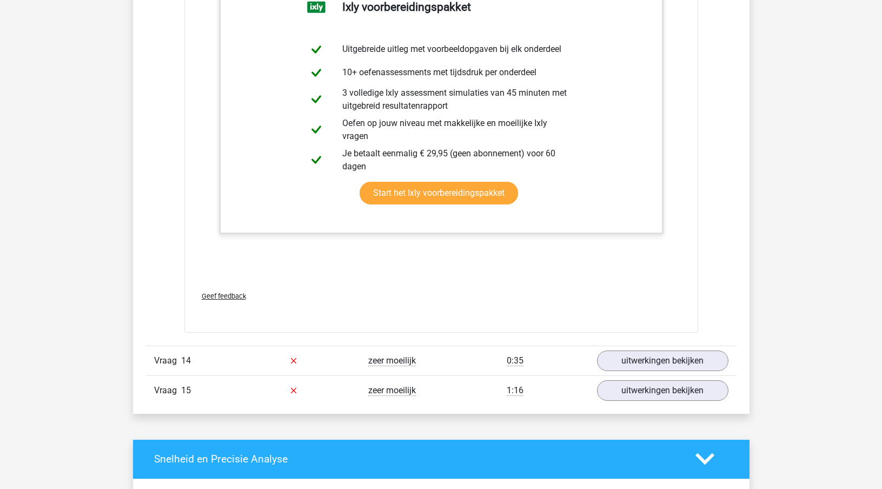
click at [694, 375] on div "Vraag 14 zeer moeilijk 0:35 uitwerkingen bekijken" at bounding box center [441, 360] width 590 height 30
click at [691, 372] on link "uitwerkingen bekijken" at bounding box center [662, 361] width 151 height 24
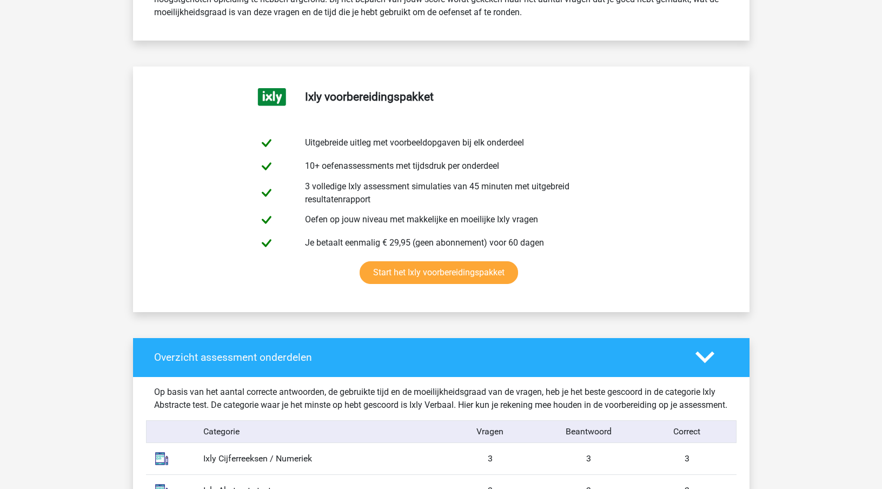
scroll to position [722, 0]
